Goal: Task Accomplishment & Management: Manage account settings

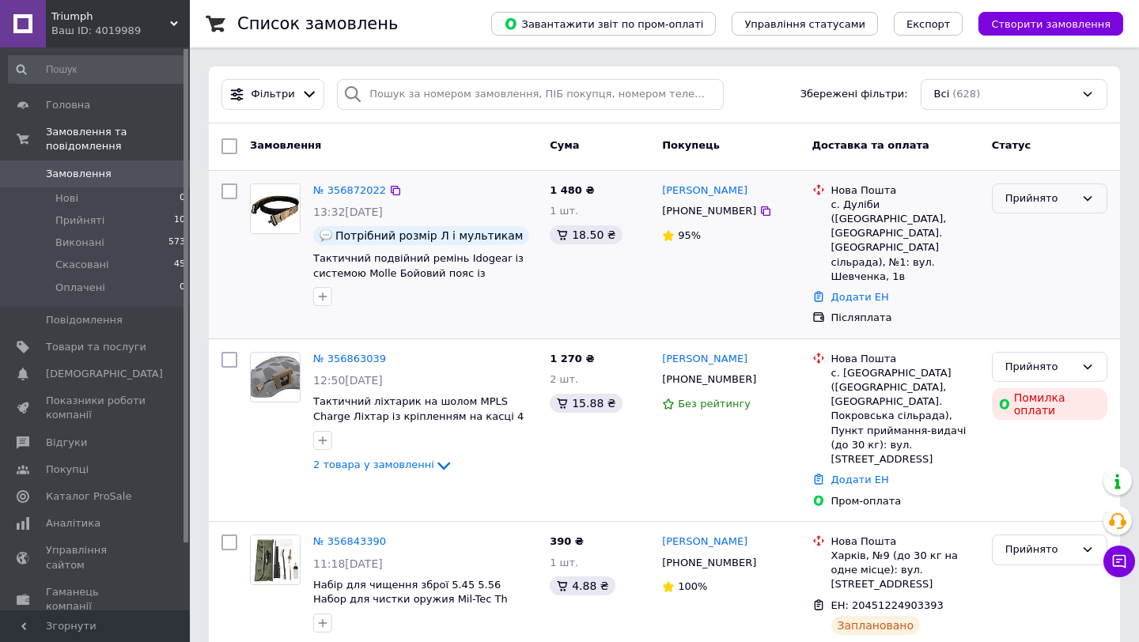
click at [1060, 194] on div "Прийнято" at bounding box center [1040, 199] width 70 height 17
click at [1035, 266] on li "Скасовано" at bounding box center [1049, 260] width 114 height 29
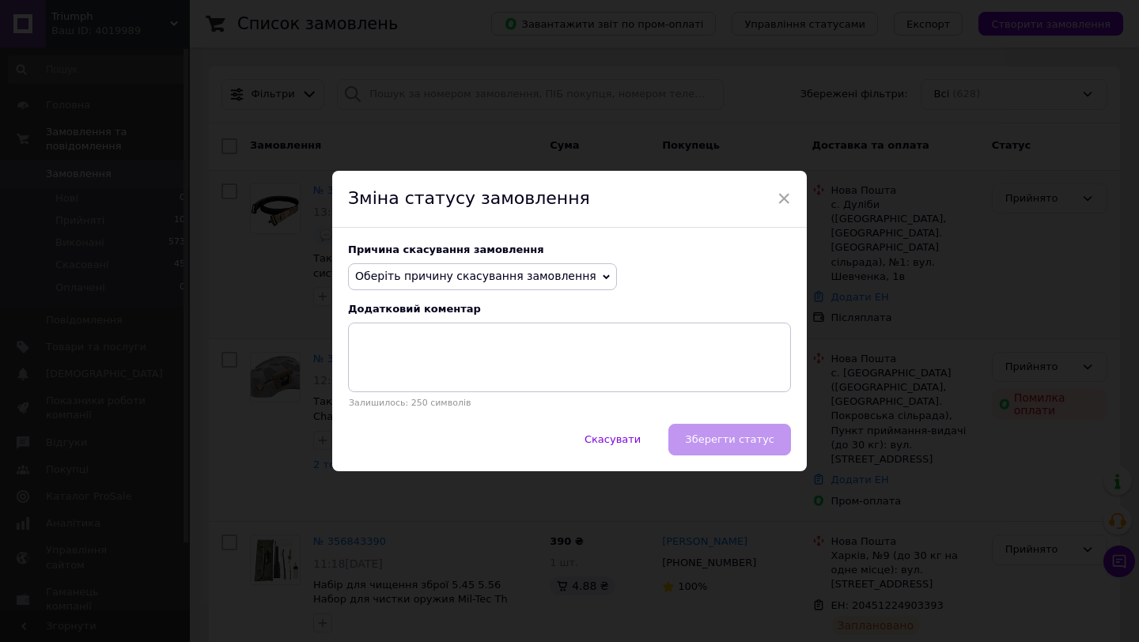
click at [557, 282] on span "Оберіть причину скасування замовлення" at bounding box center [475, 276] width 241 height 13
click at [645, 266] on div "Оберіть причину скасування замовлення Немає в наявності [PERSON_NAME] різновиду…" at bounding box center [569, 276] width 443 height 27
click at [566, 279] on span "Оберіть причину скасування замовлення" at bounding box center [475, 276] width 241 height 13
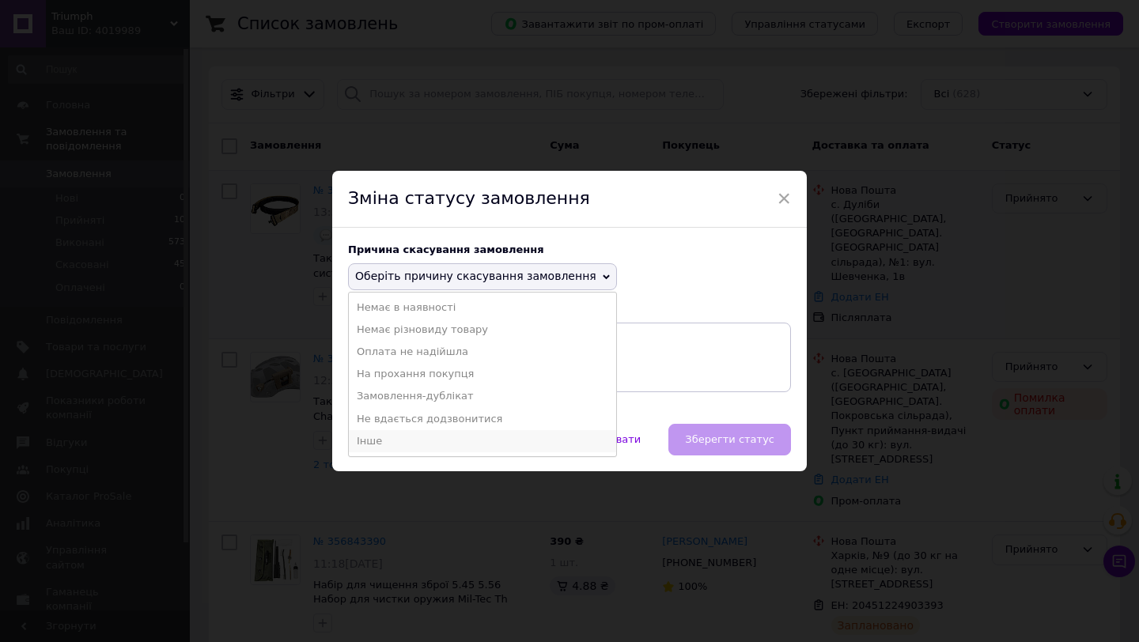
click at [475, 434] on li "Інше" at bounding box center [482, 441] width 267 height 22
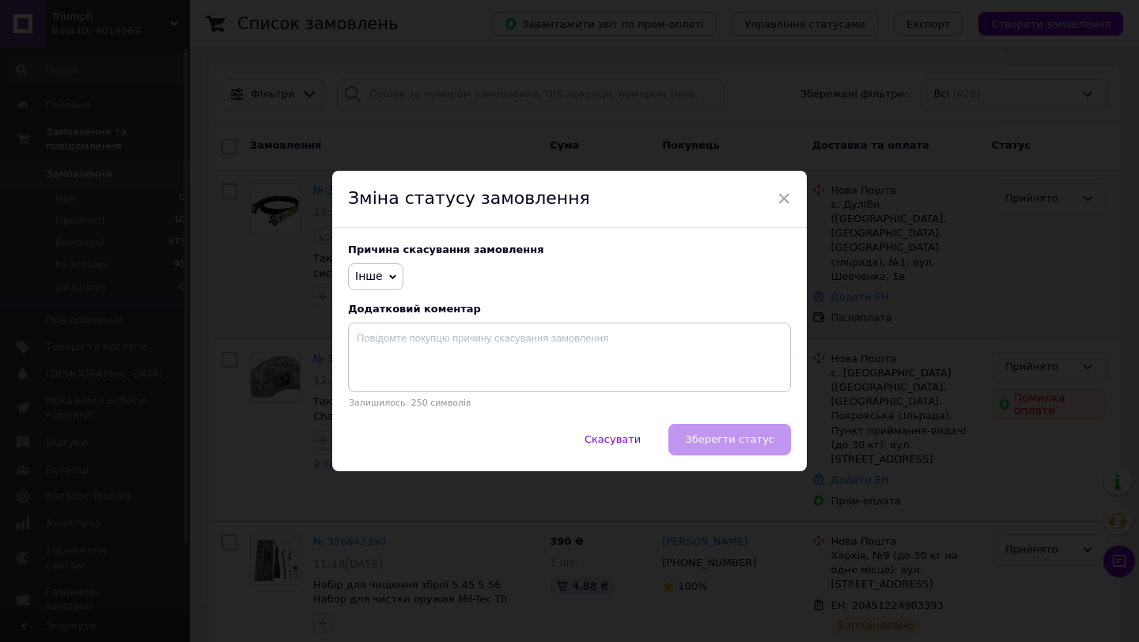
click at [723, 437] on div "Скасувати   Зберегти статус" at bounding box center [569, 447] width 474 height 47
click at [381, 282] on span "Інше" at bounding box center [375, 276] width 55 height 27
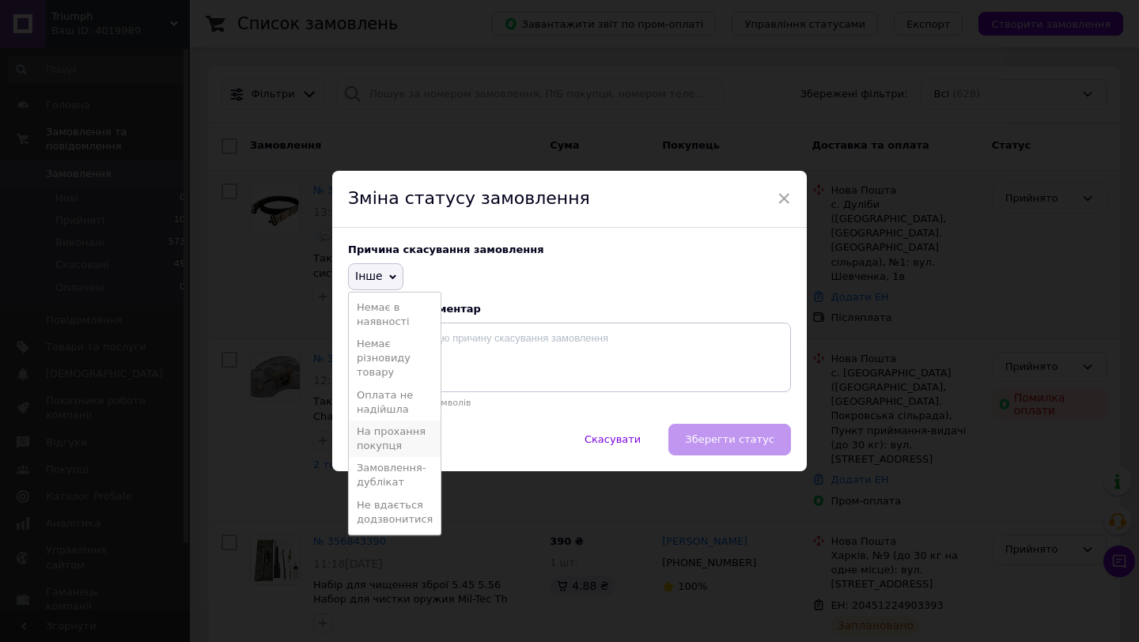
click at [405, 443] on li "На прохання покупця" at bounding box center [395, 439] width 92 height 36
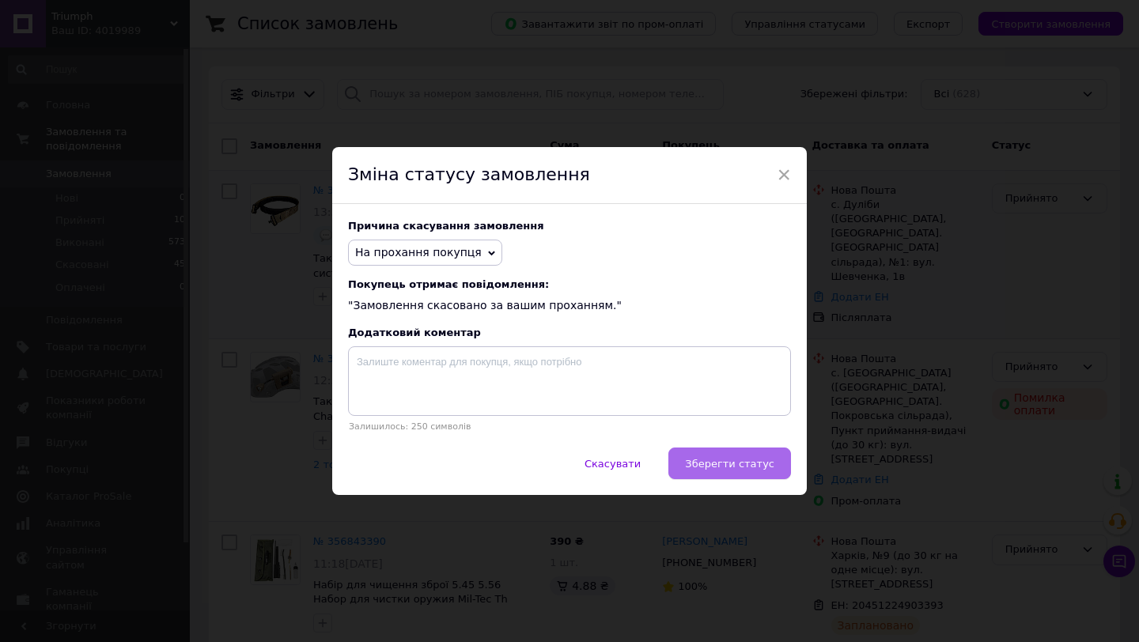
click at [733, 470] on button "Зберегти статус" at bounding box center [729, 464] width 123 height 32
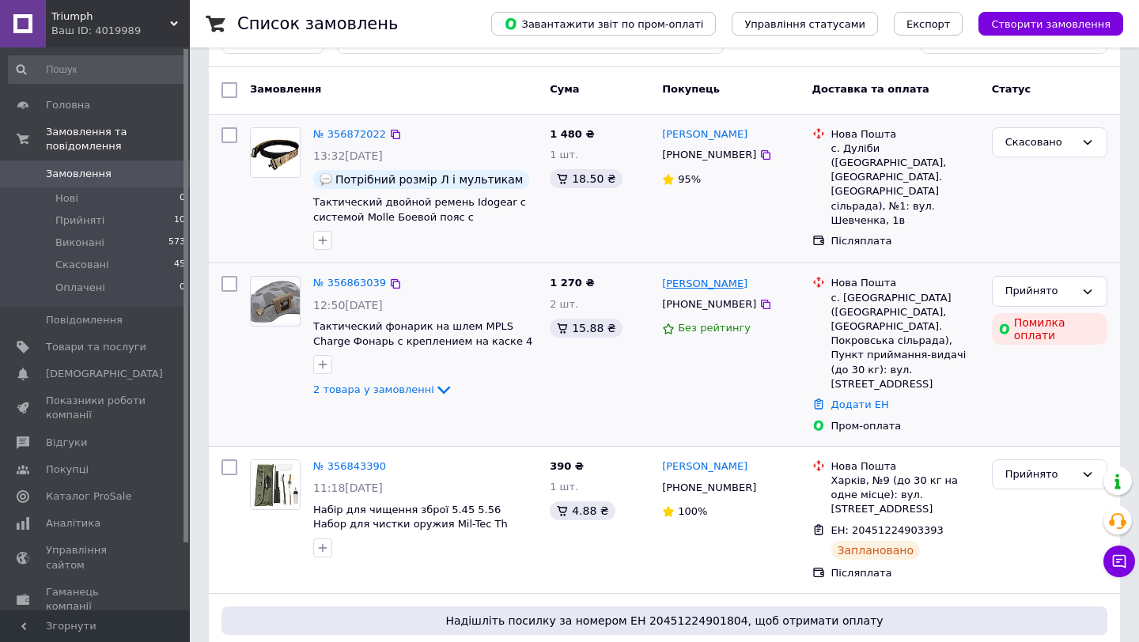
scroll to position [60, 0]
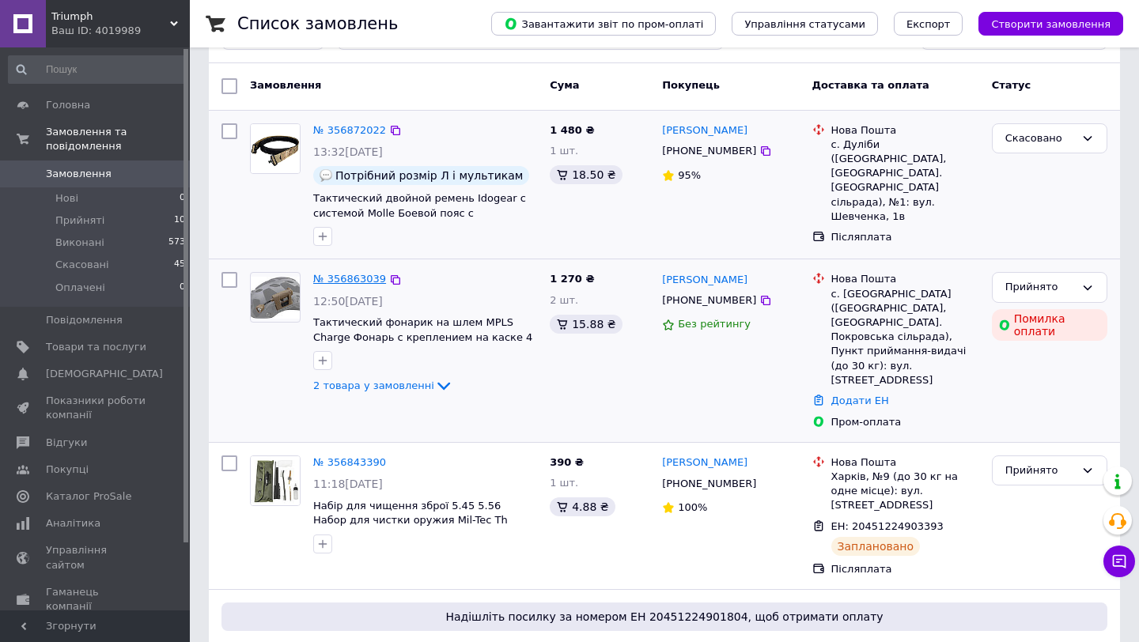
click at [375, 276] on link "№ 356863039" at bounding box center [349, 279] width 73 height 12
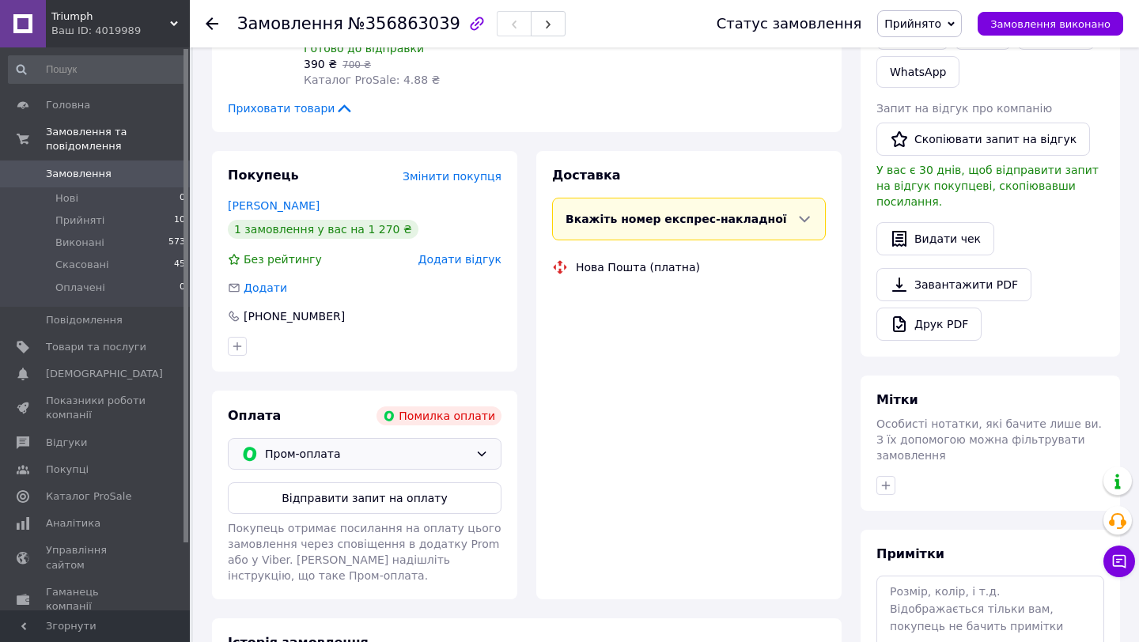
scroll to position [381, 0]
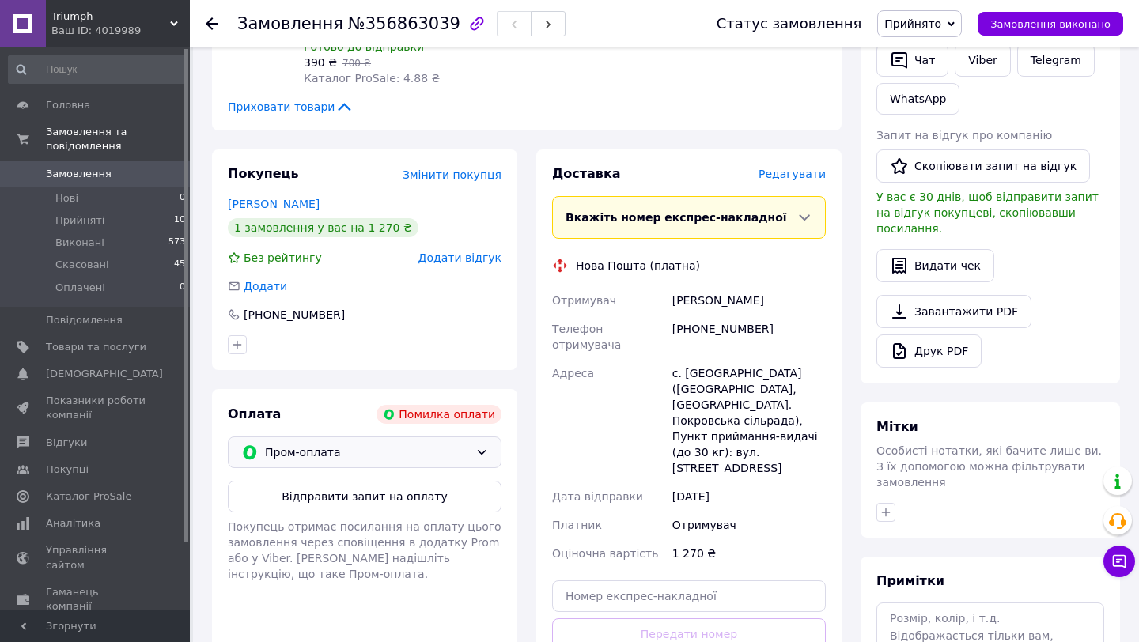
click at [463, 460] on span "Пром-оплата" at bounding box center [367, 452] width 204 height 17
click at [424, 516] on span "Післяплата" at bounding box center [376, 516] width 223 height 16
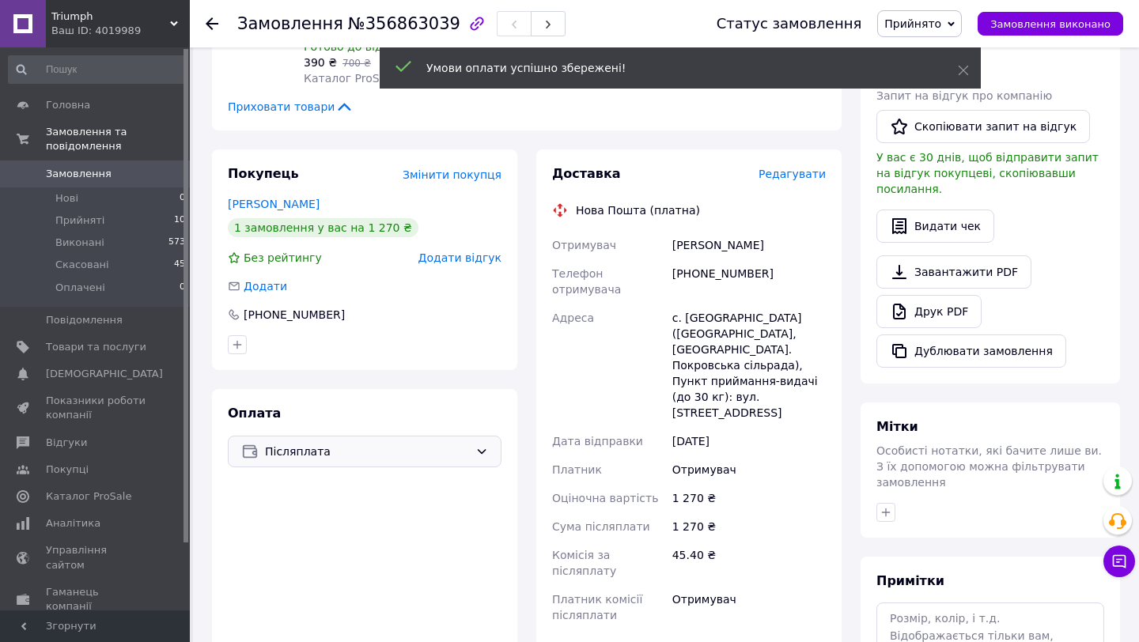
click at [103, 168] on span "Замовлення" at bounding box center [79, 174] width 66 height 14
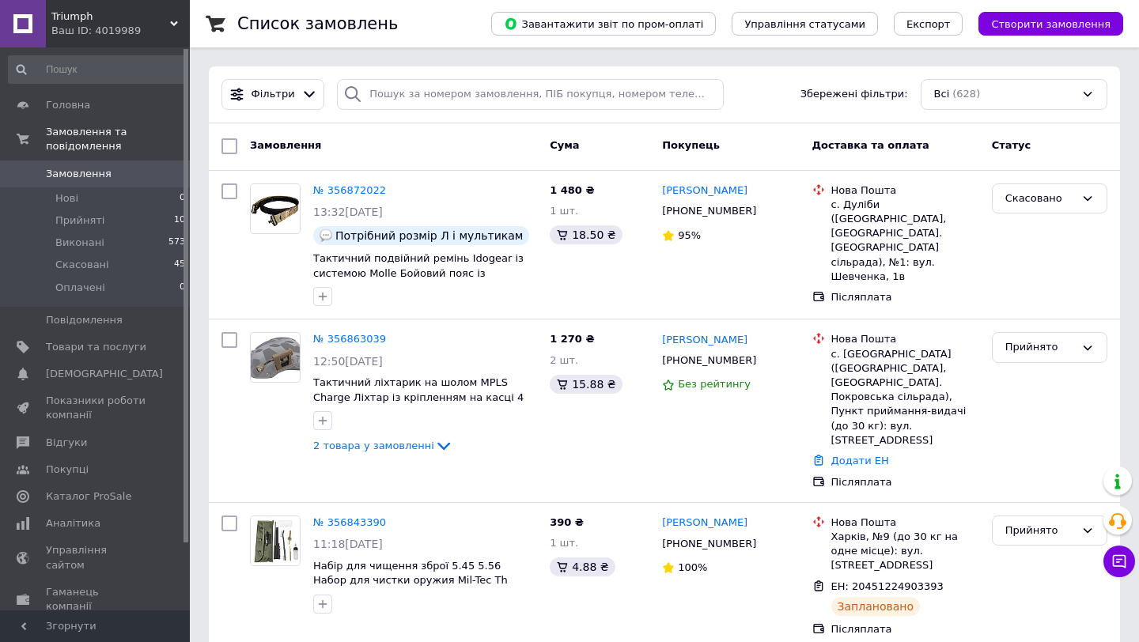
click at [134, 170] on span "Замовлення" at bounding box center [96, 174] width 100 height 14
click at [141, 341] on span "Товари та послуги" at bounding box center [96, 347] width 100 height 14
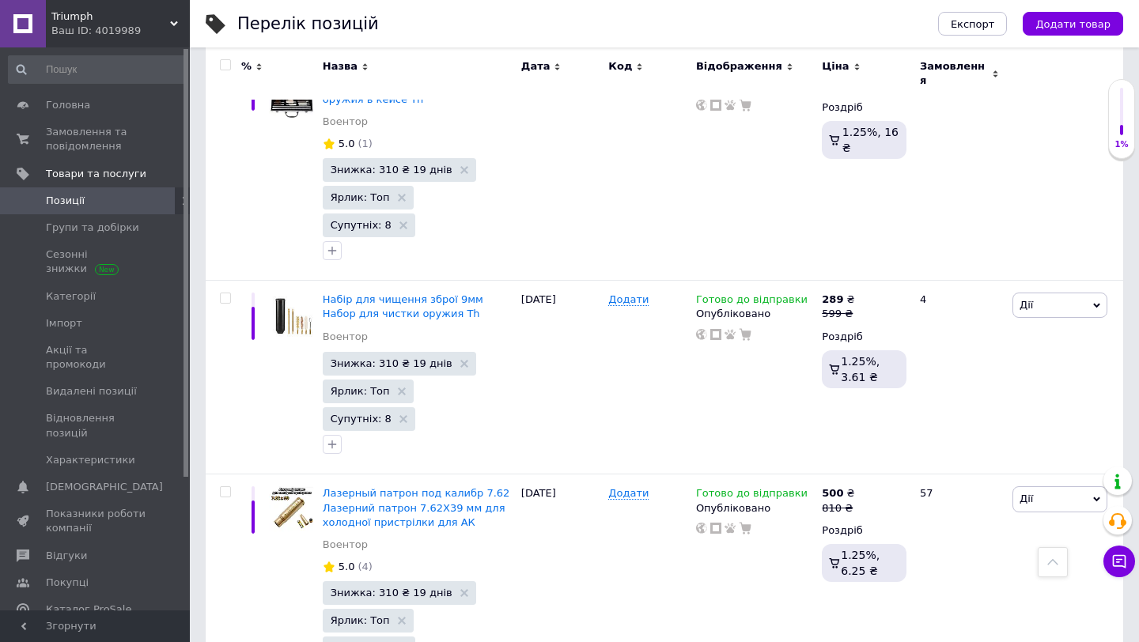
scroll to position [2329, 0]
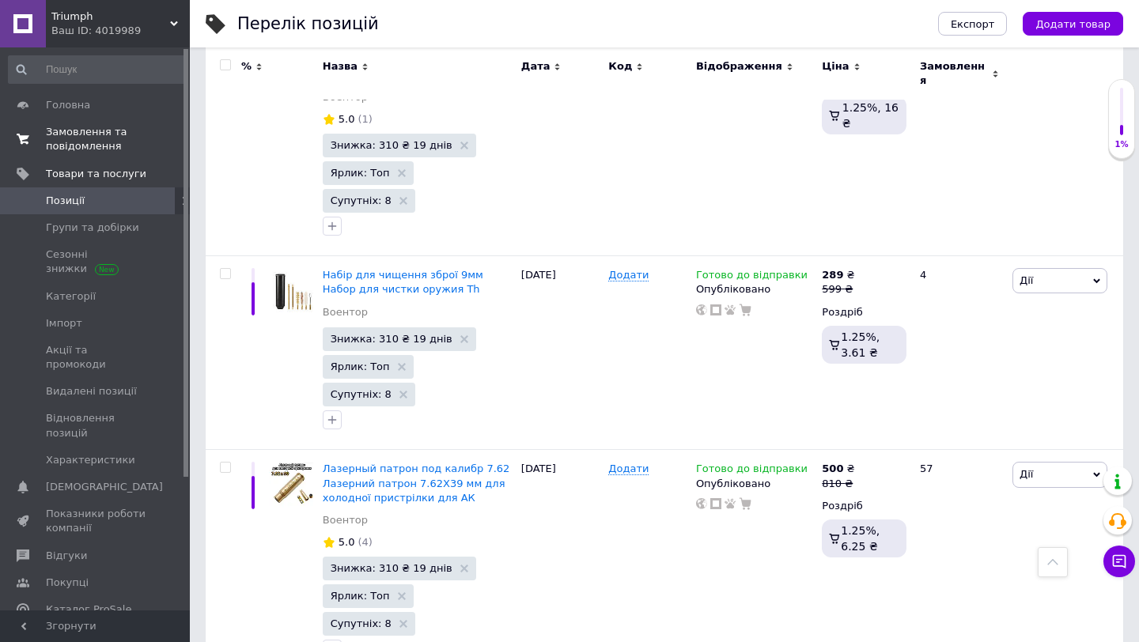
click at [131, 149] on span "Замовлення та повідомлення" at bounding box center [96, 139] width 100 height 28
